Goal: Task Accomplishment & Management: Use online tool/utility

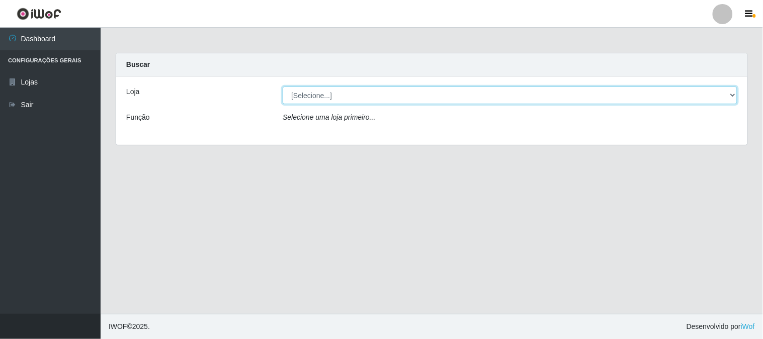
click at [314, 92] on select "[Selecione...] Rede Compras Supermercados - LOJA 1" at bounding box center [510, 96] width 455 height 18
select select "158"
click at [283, 87] on select "[Selecione...] Rede Compras Supermercados - LOJA 1" at bounding box center [510, 96] width 455 height 18
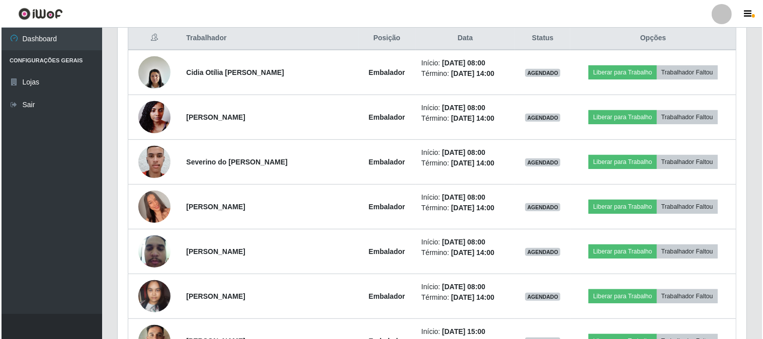
scroll to position [335, 0]
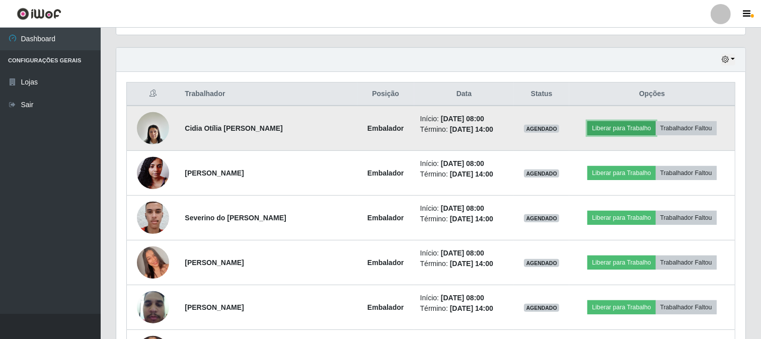
click at [607, 125] on button "Liberar para Trabalho" at bounding box center [621, 128] width 68 height 14
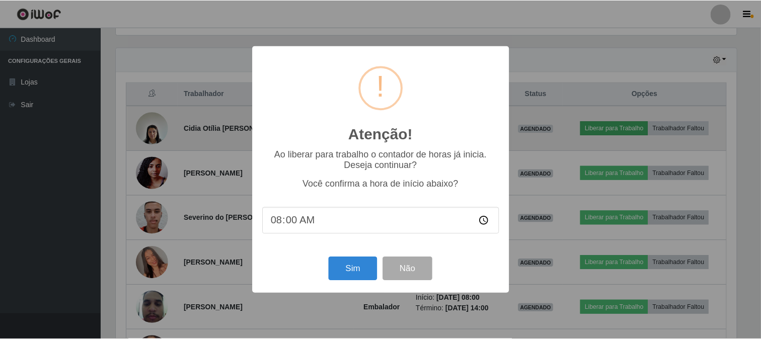
scroll to position [208, 622]
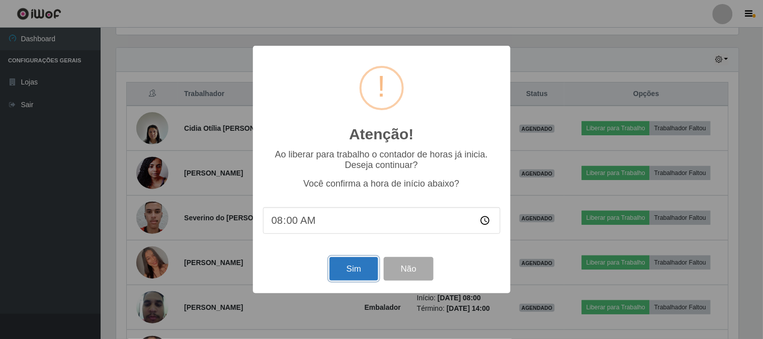
click at [356, 270] on button "Sim" at bounding box center [353, 269] width 49 height 24
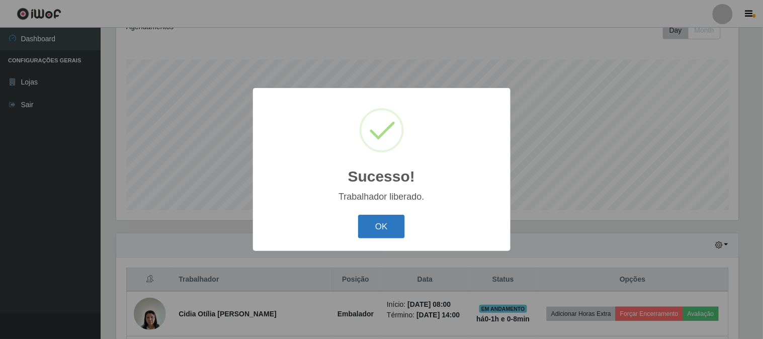
click at [381, 224] on button "OK" at bounding box center [381, 227] width 47 height 24
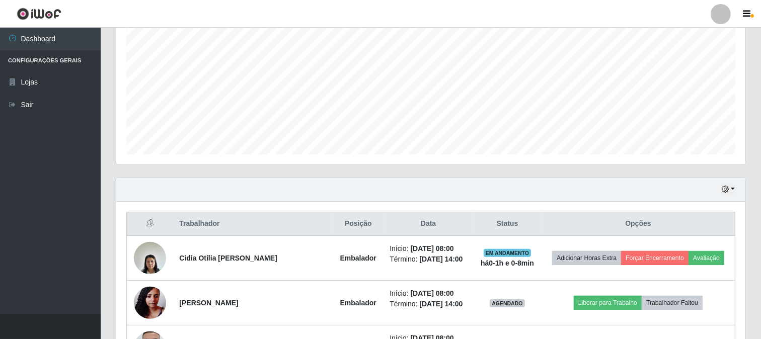
scroll to position [262, 0]
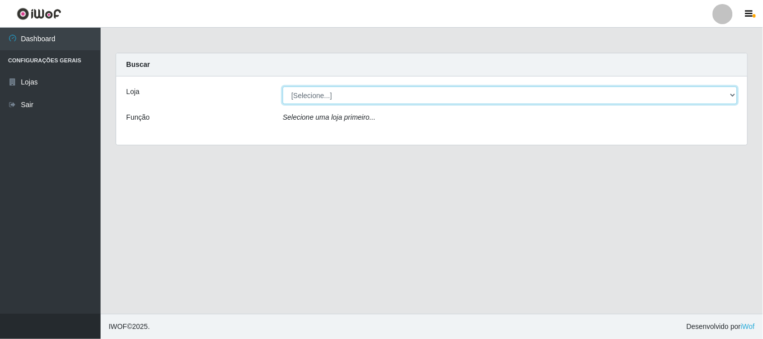
click at [329, 93] on select "[Selecione...] Rede Compras Supermercados - LOJA 1" at bounding box center [510, 96] width 455 height 18
select select "158"
click at [283, 87] on select "[Selecione...] Rede Compras Supermercados - LOJA 1" at bounding box center [510, 96] width 455 height 18
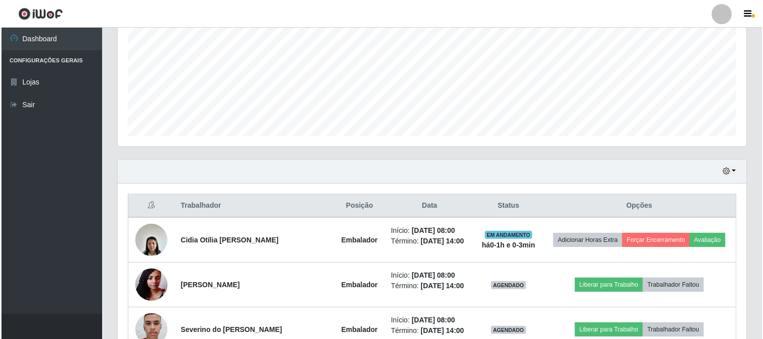
scroll to position [335, 0]
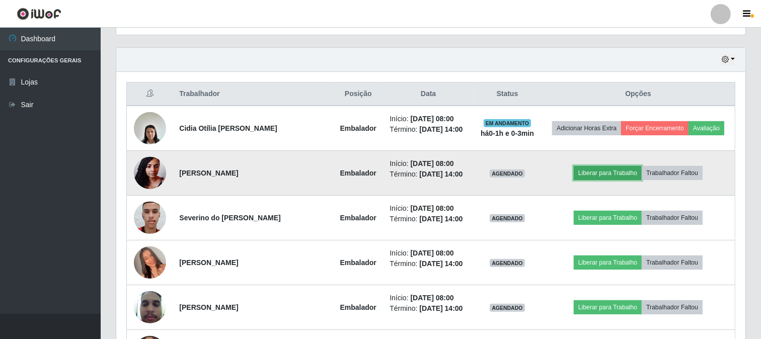
click at [622, 172] on button "Liberar para Trabalho" at bounding box center [607, 173] width 68 height 14
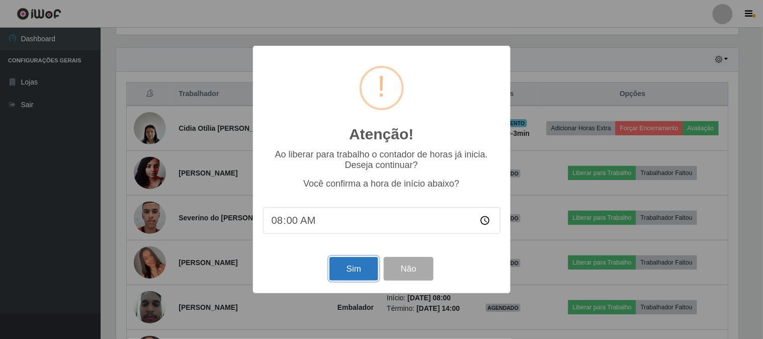
click at [351, 269] on button "Sim" at bounding box center [353, 269] width 49 height 24
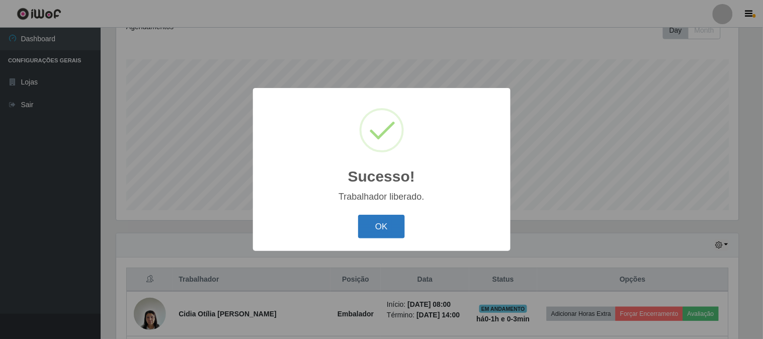
click at [398, 229] on button "OK" at bounding box center [381, 227] width 47 height 24
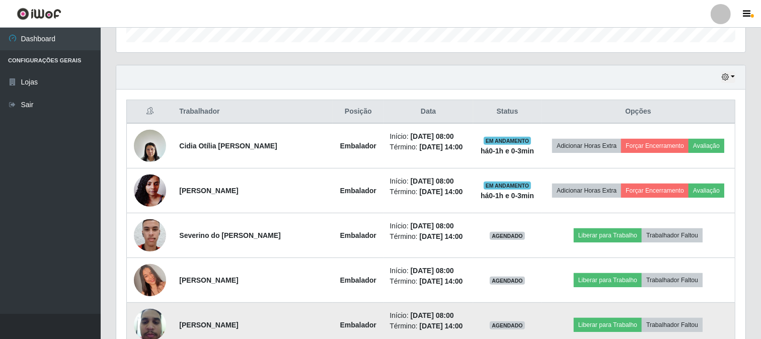
scroll to position [429, 0]
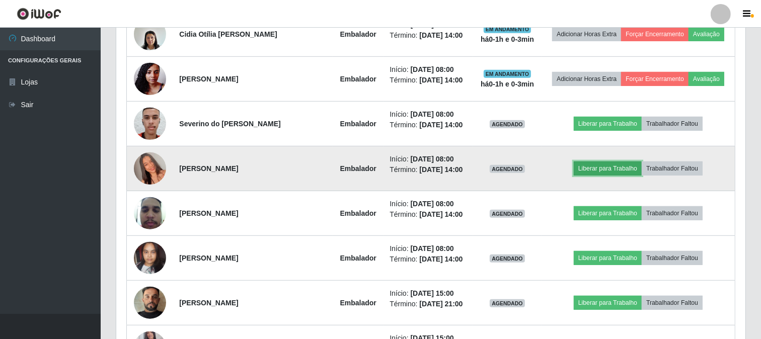
click at [580, 169] on button "Liberar para Trabalho" at bounding box center [607, 168] width 68 height 14
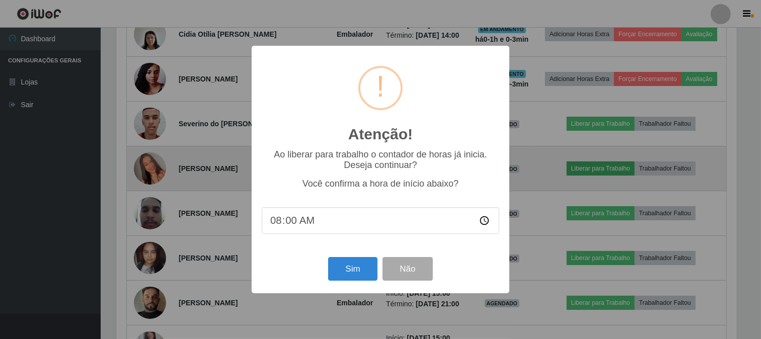
scroll to position [208, 622]
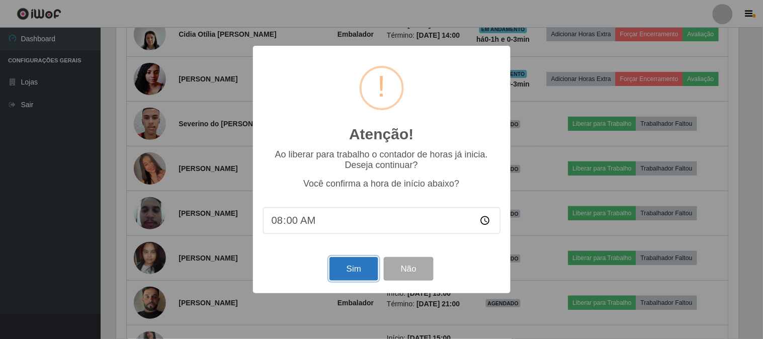
click at [349, 267] on button "Sim" at bounding box center [353, 269] width 49 height 24
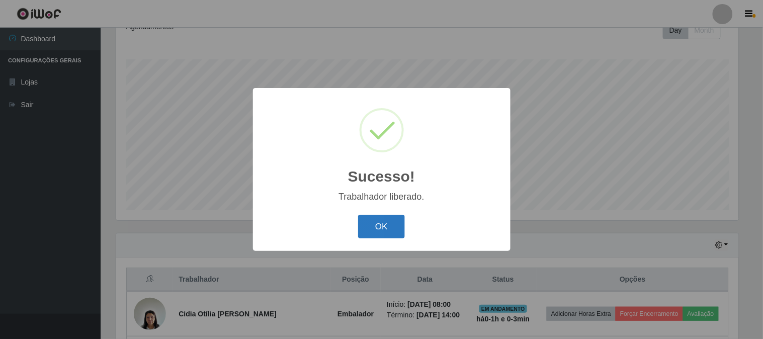
click at [376, 229] on button "OK" at bounding box center [381, 227] width 47 height 24
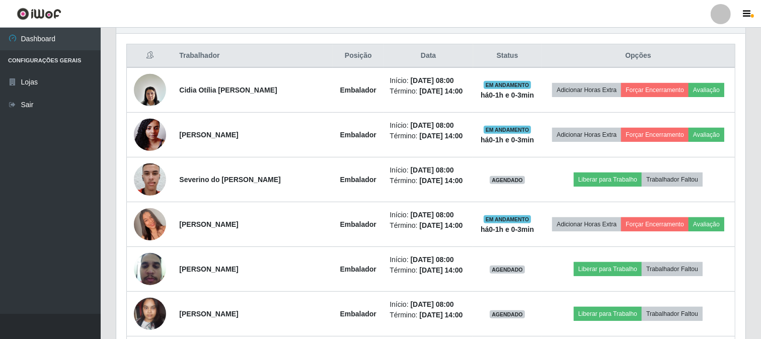
scroll to position [429, 0]
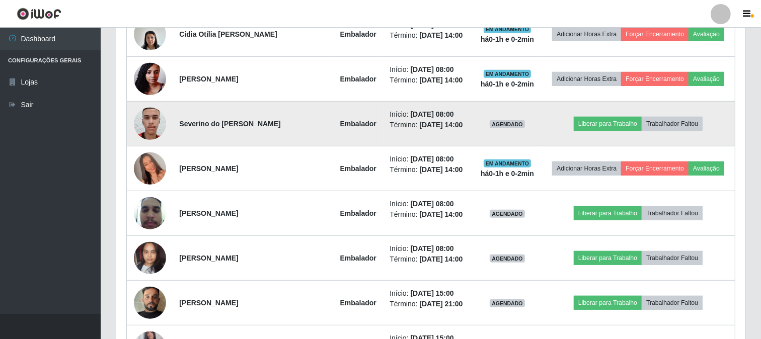
click at [158, 115] on img at bounding box center [150, 123] width 32 height 43
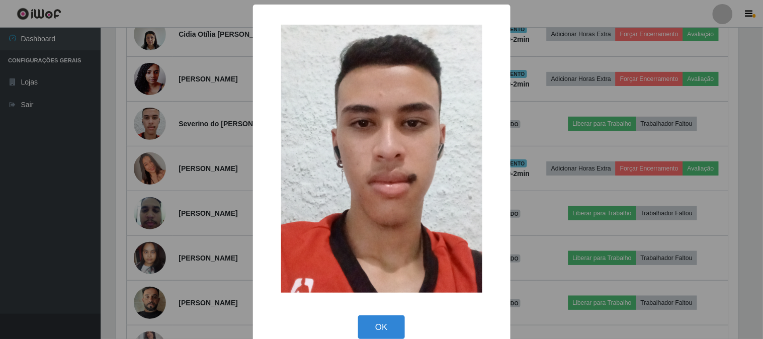
click at [219, 125] on div "× OK Cancel" at bounding box center [381, 169] width 763 height 339
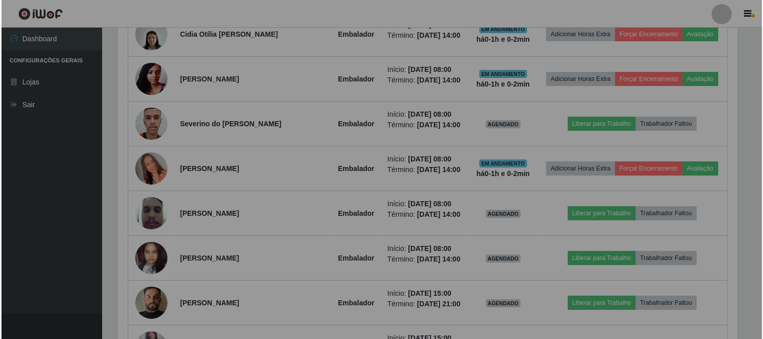
scroll to position [208, 629]
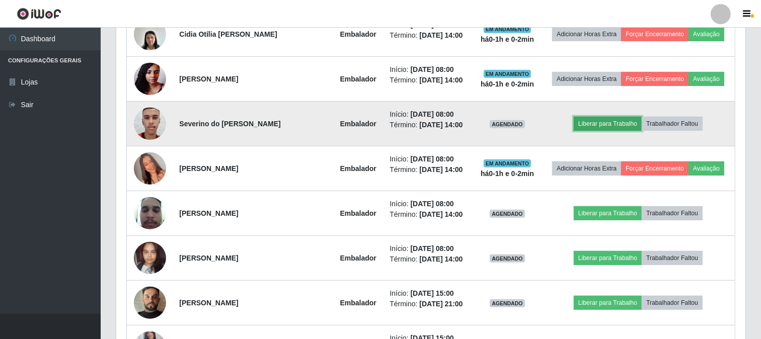
click at [599, 123] on button "Liberar para Trabalho" at bounding box center [607, 124] width 68 height 14
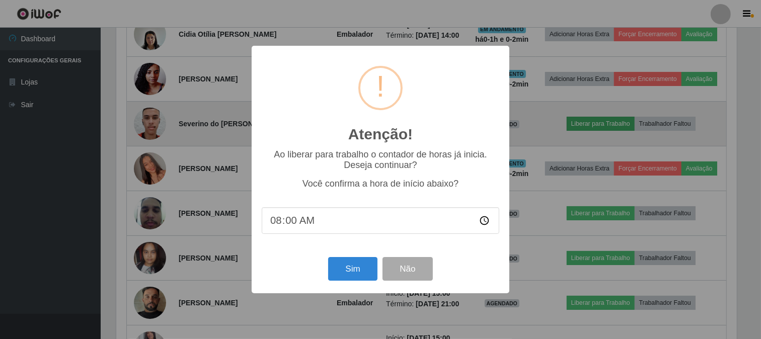
scroll to position [0, 0]
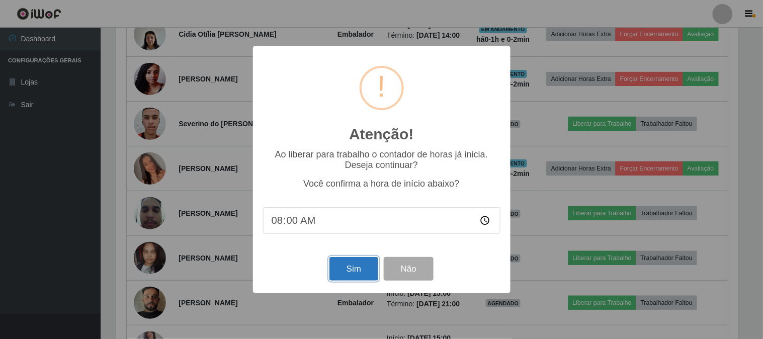
click at [351, 270] on button "Sim" at bounding box center [353, 269] width 49 height 24
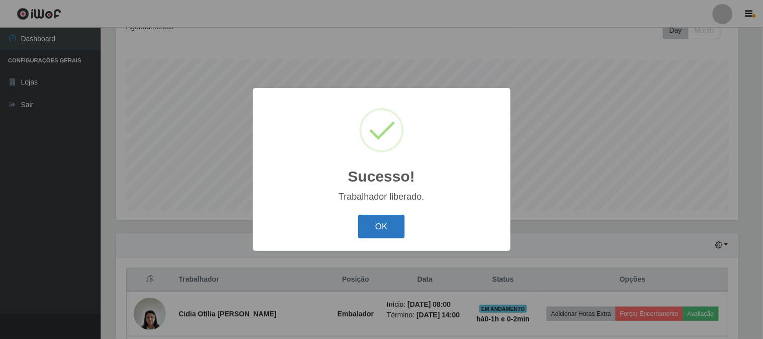
click at [390, 220] on button "OK" at bounding box center [381, 227] width 47 height 24
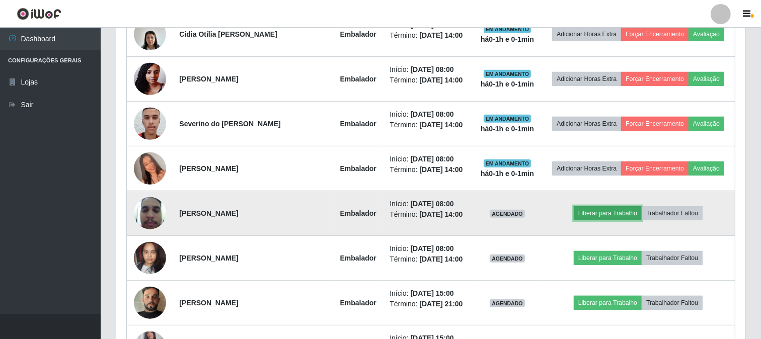
click at [615, 214] on button "Liberar para Trabalho" at bounding box center [607, 213] width 68 height 14
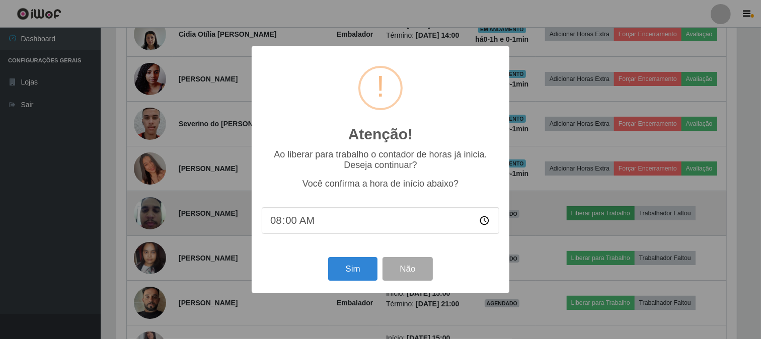
scroll to position [208, 622]
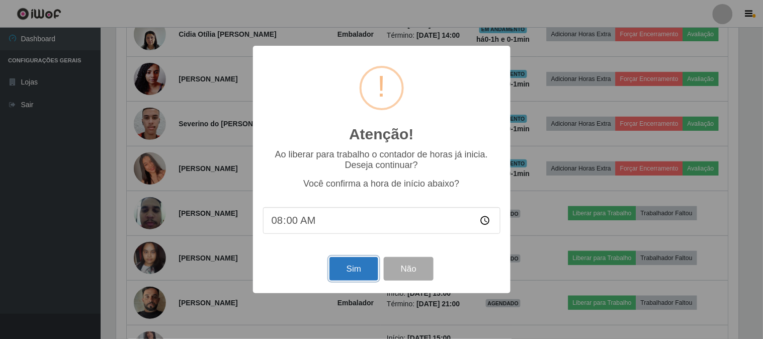
click at [348, 272] on button "Sim" at bounding box center [353, 269] width 49 height 24
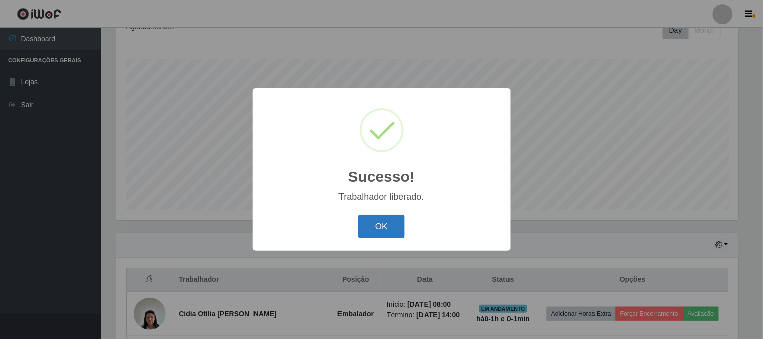
click at [381, 220] on button "OK" at bounding box center [381, 227] width 47 height 24
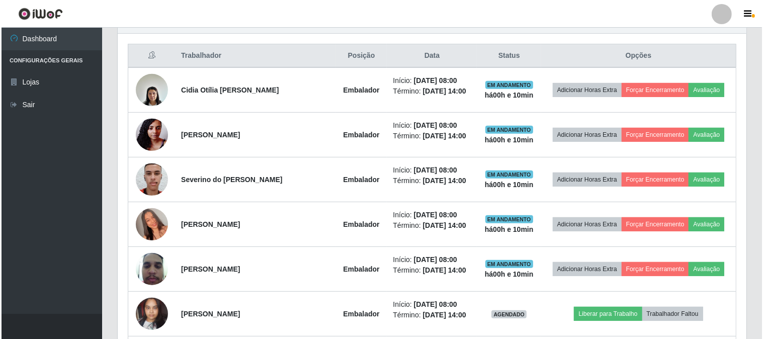
scroll to position [429, 0]
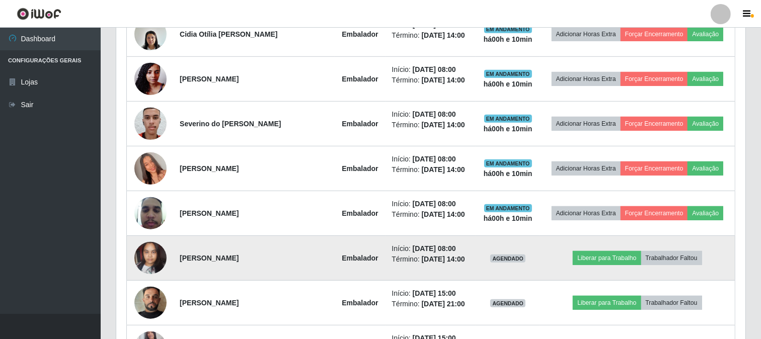
click at [610, 248] on td "Liberar para Trabalho Trabalhador Faltou" at bounding box center [637, 258] width 195 height 45
click at [605, 258] on button "Liberar para Trabalho" at bounding box center [606, 258] width 68 height 14
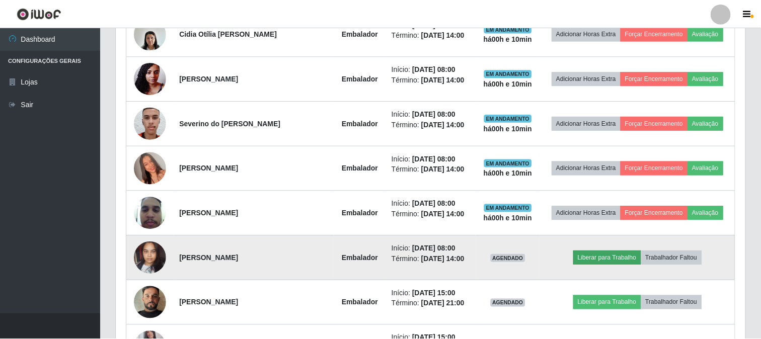
scroll to position [208, 622]
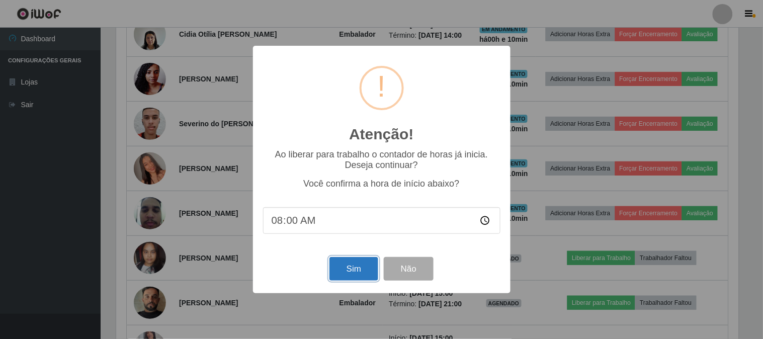
click at [363, 268] on button "Sim" at bounding box center [353, 269] width 49 height 24
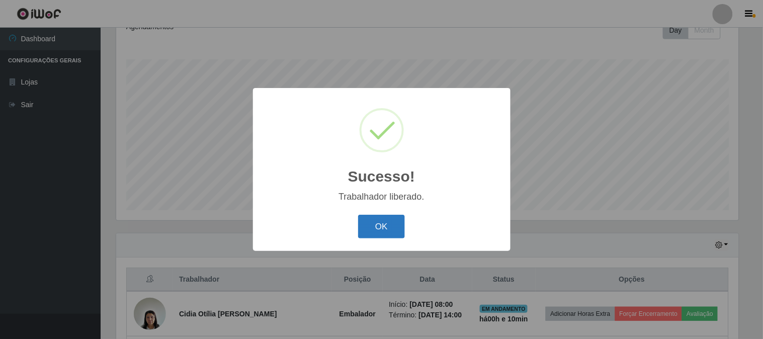
click at [370, 229] on button "OK" at bounding box center [381, 227] width 47 height 24
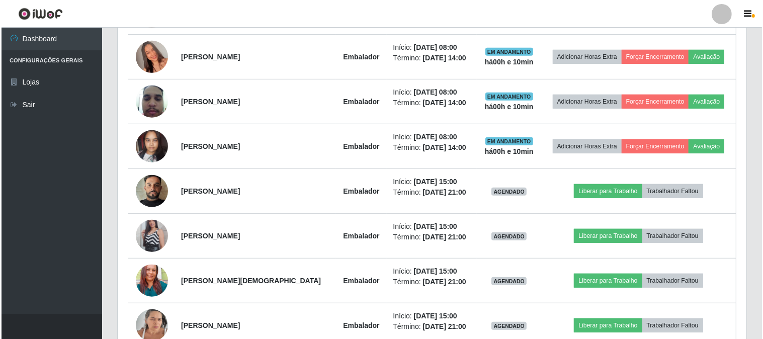
scroll to position [597, 0]
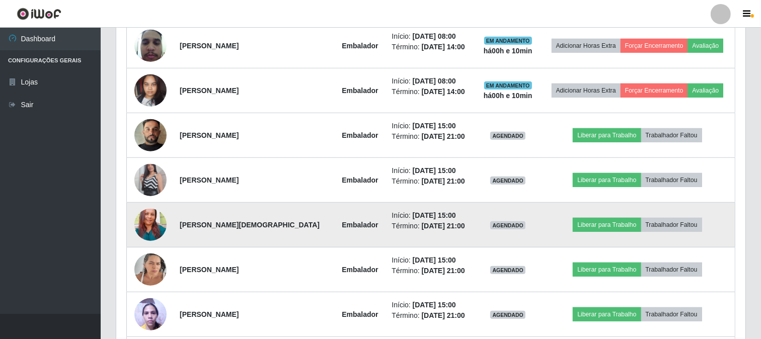
click at [146, 225] on img at bounding box center [150, 224] width 32 height 43
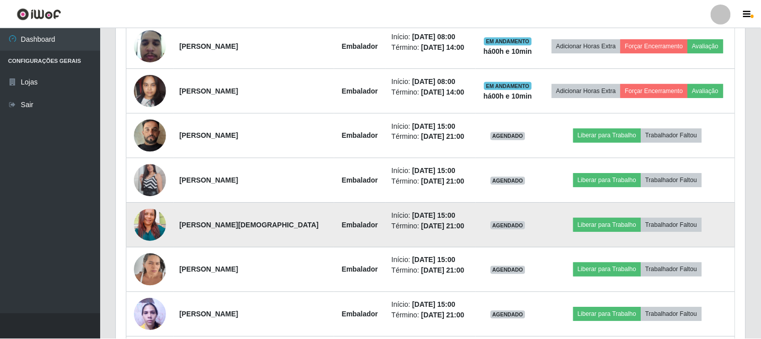
scroll to position [208, 622]
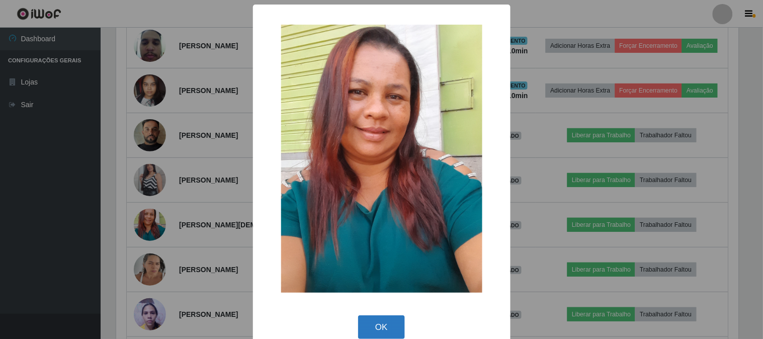
click at [375, 325] on button "OK" at bounding box center [381, 327] width 47 height 24
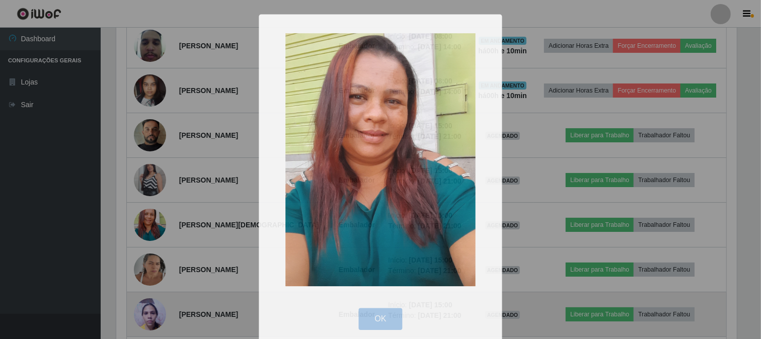
scroll to position [208, 629]
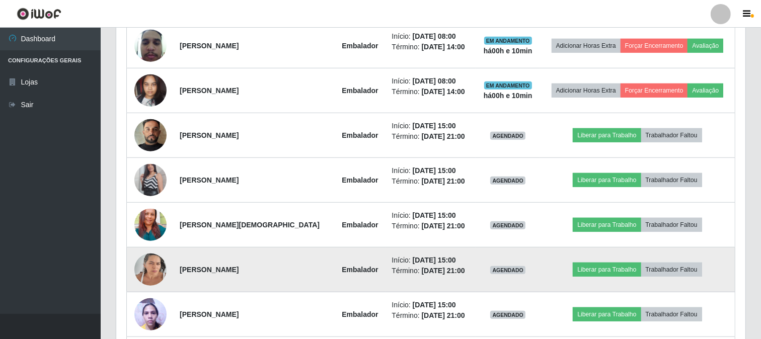
click at [143, 273] on img at bounding box center [150, 269] width 32 height 43
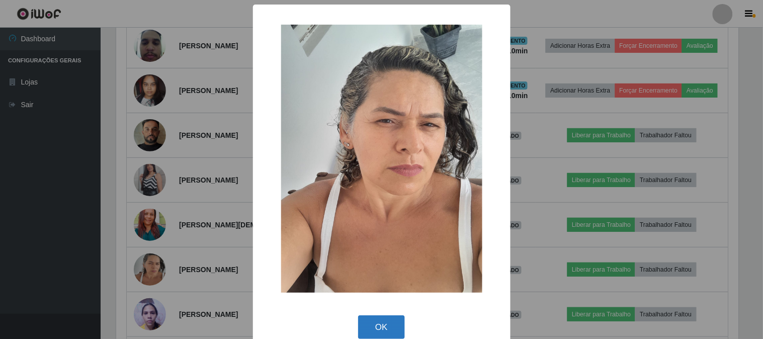
click at [373, 327] on button "OK" at bounding box center [381, 327] width 47 height 24
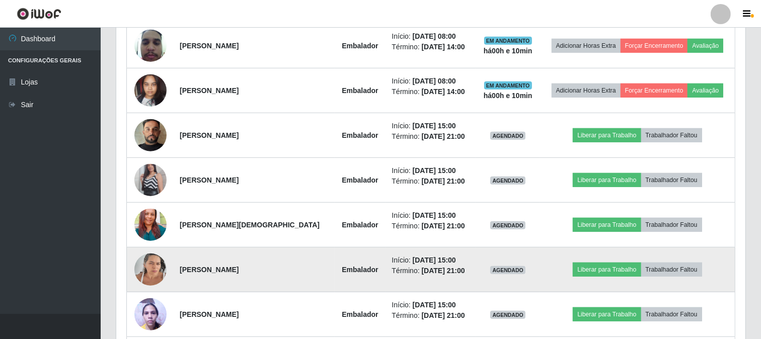
scroll to position [652, 0]
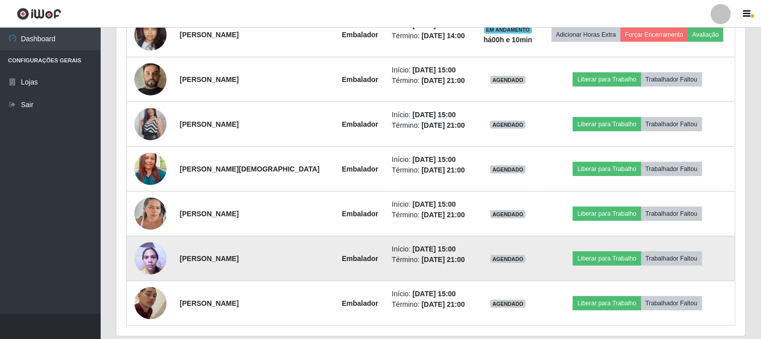
click at [152, 260] on img at bounding box center [150, 258] width 32 height 43
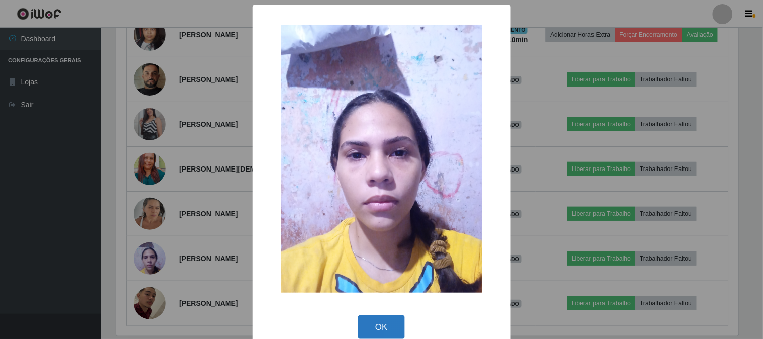
click at [384, 317] on button "OK" at bounding box center [381, 327] width 47 height 24
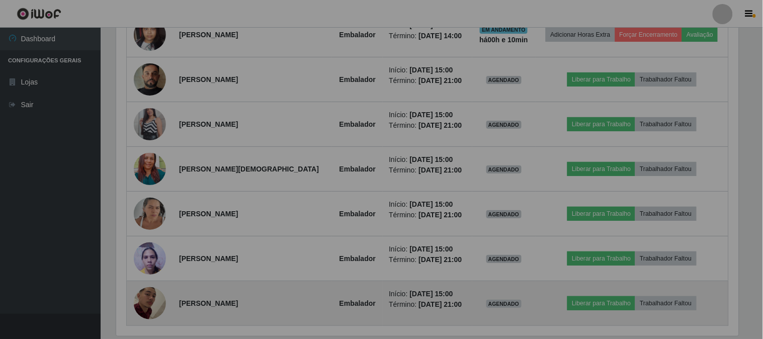
scroll to position [208, 629]
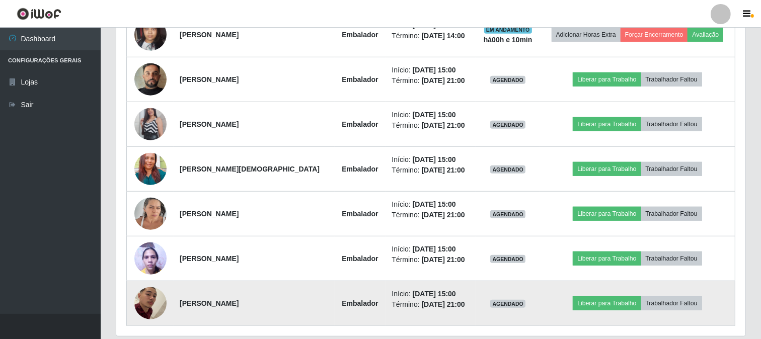
click at [151, 303] on img at bounding box center [150, 304] width 32 height 70
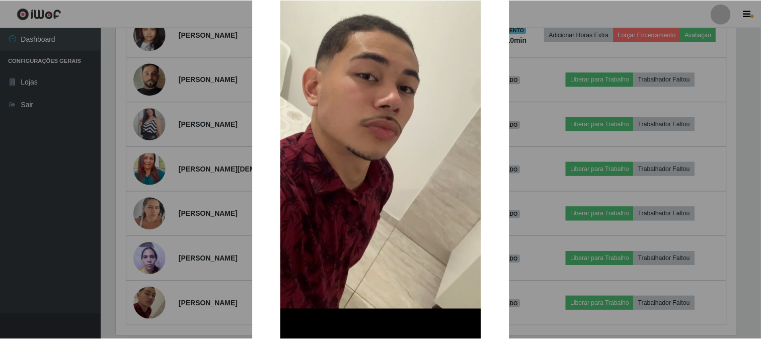
scroll to position [184, 0]
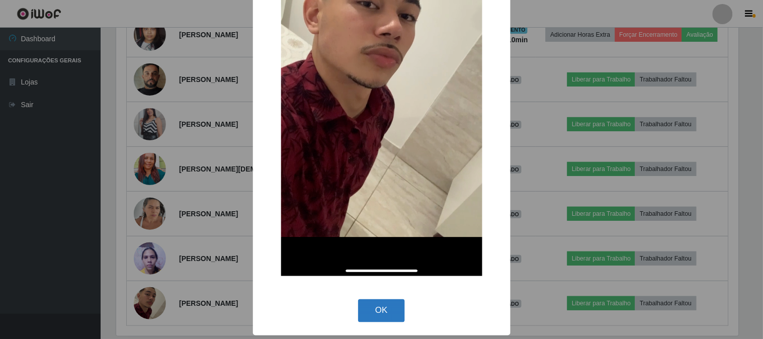
click at [380, 308] on button "OK" at bounding box center [381, 311] width 47 height 24
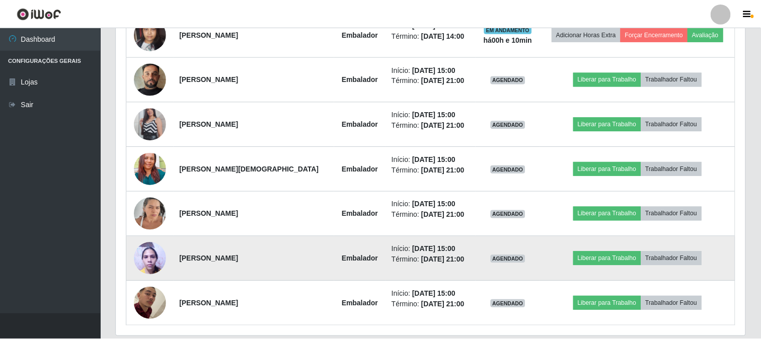
scroll to position [502803, 502384]
